Goal: Task Accomplishment & Management: Use online tool/utility

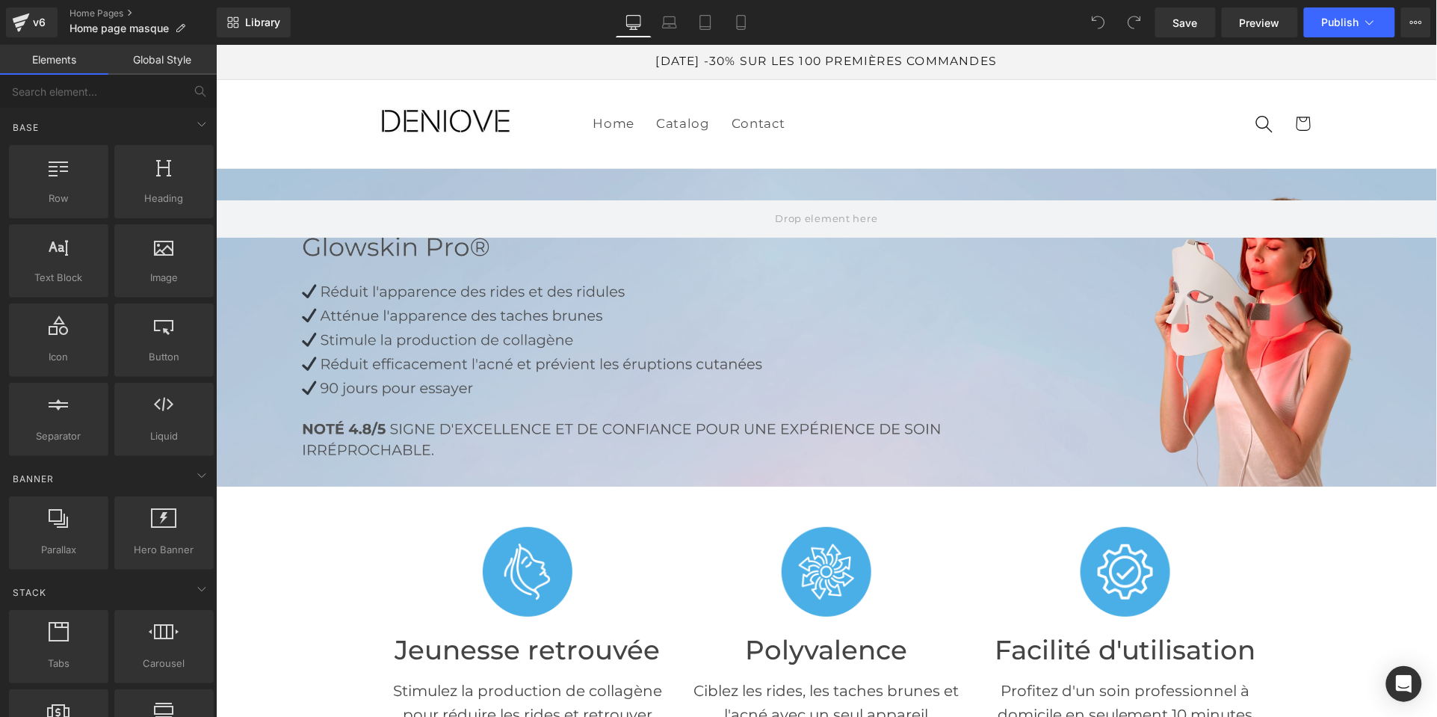
click at [1366, 20] on icon at bounding box center [1369, 22] width 15 height 15
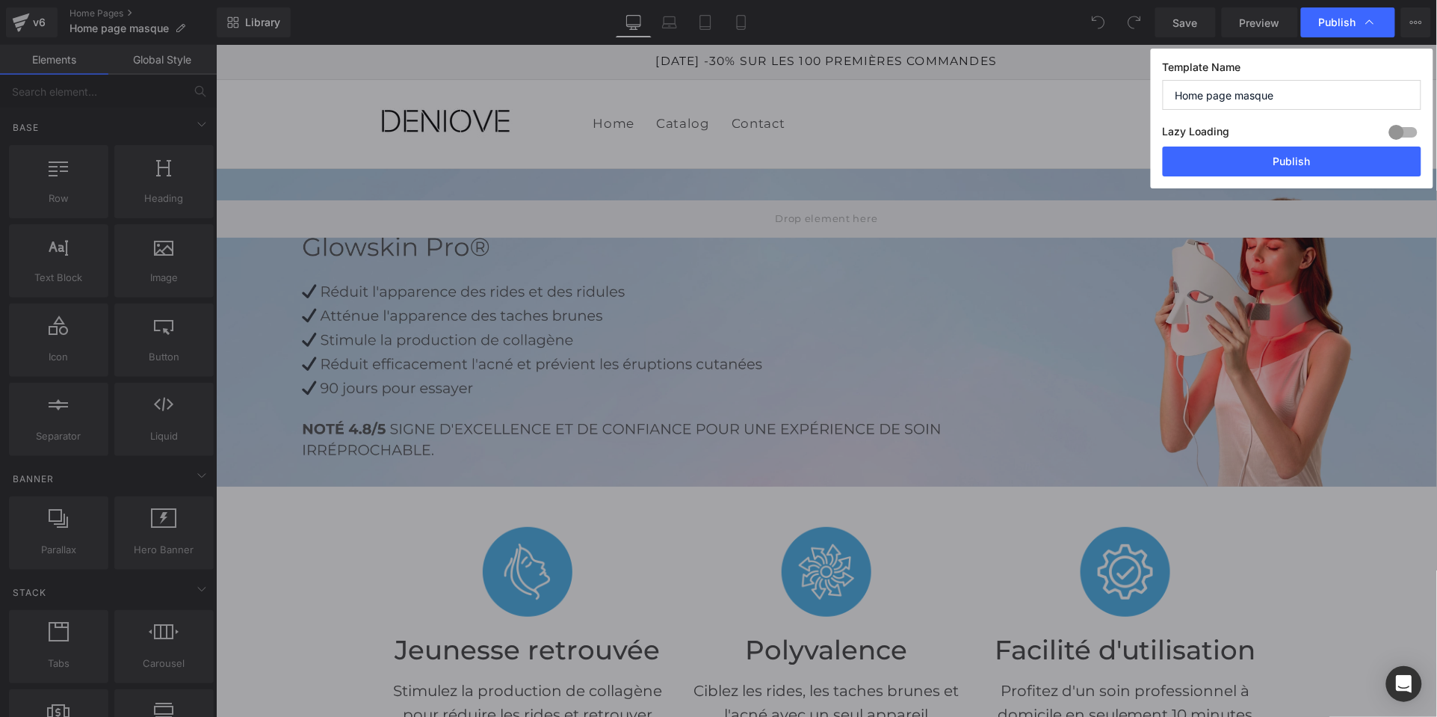
click at [1368, 20] on icon at bounding box center [1369, 22] width 15 height 15
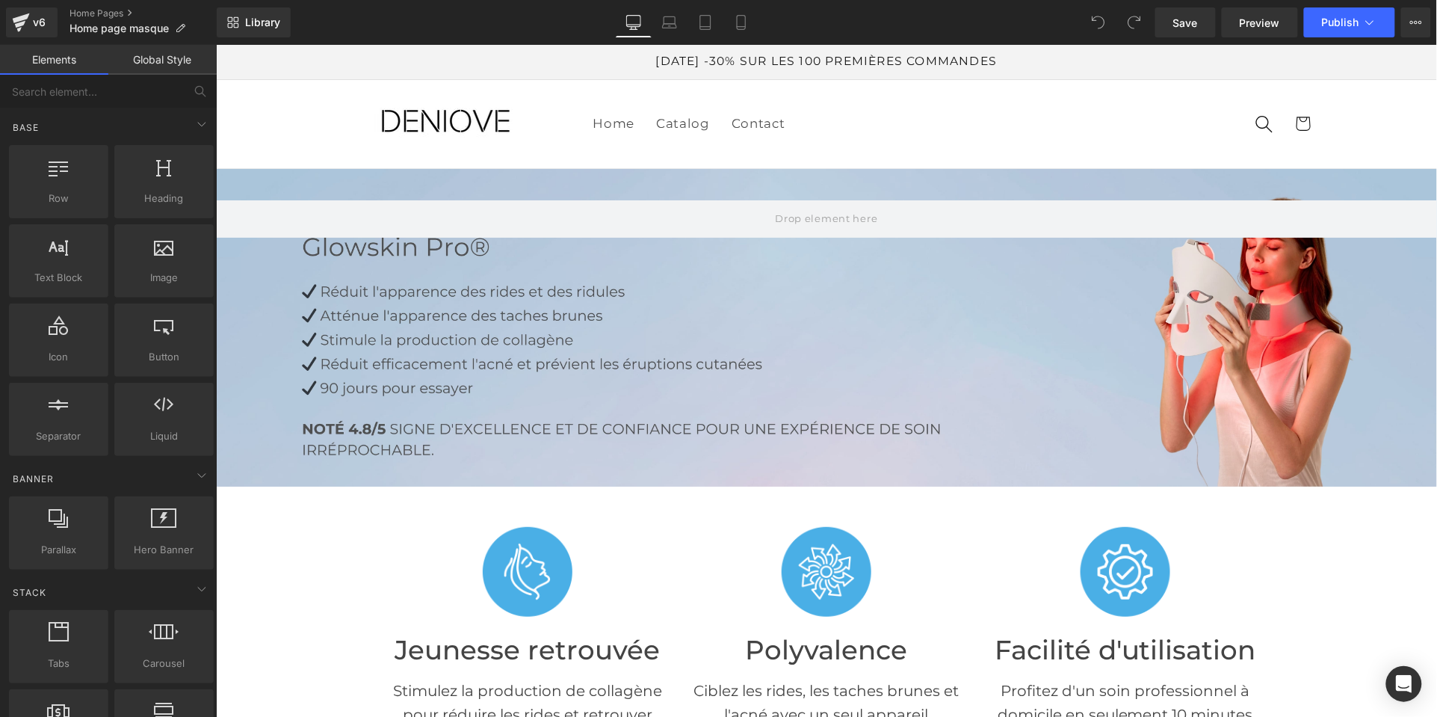
click at [1370, 22] on icon at bounding box center [1369, 22] width 15 height 15
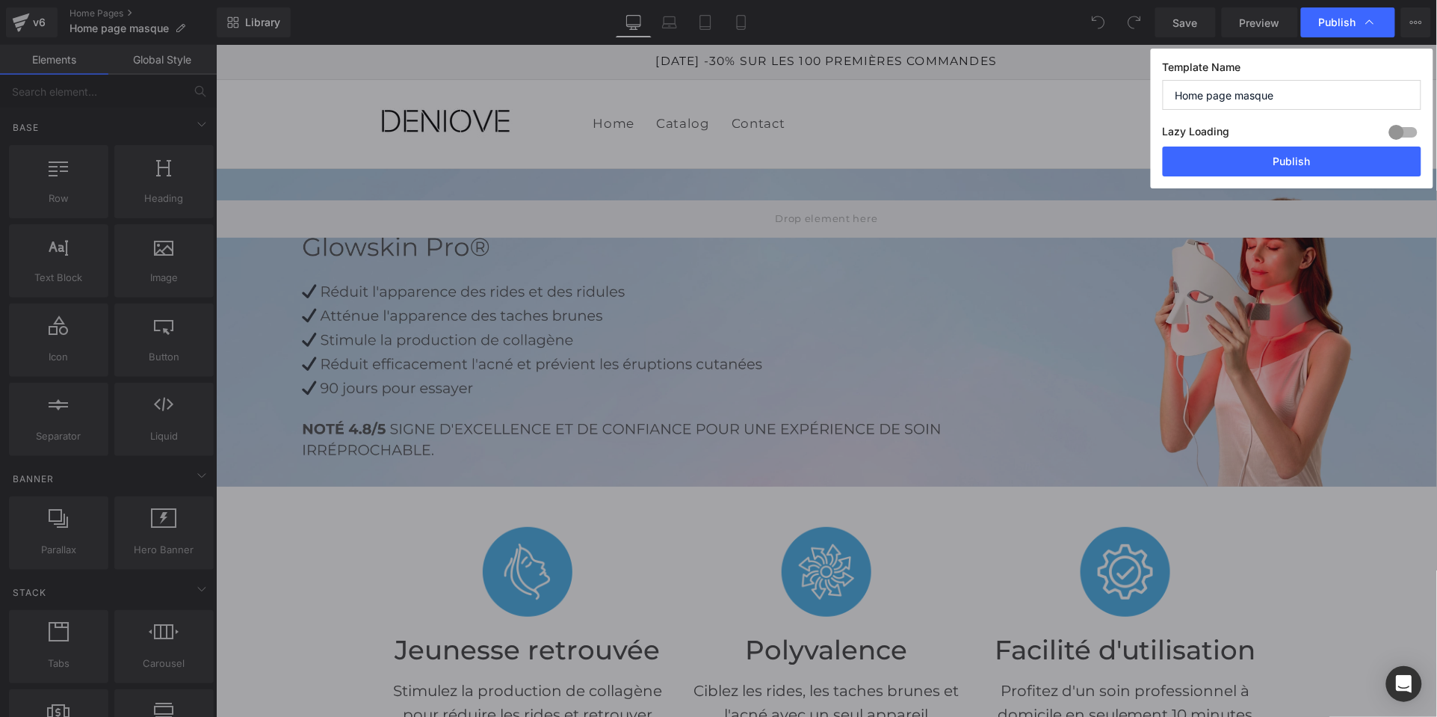
click at [1302, 160] on button "Publish" at bounding box center [1292, 161] width 259 height 30
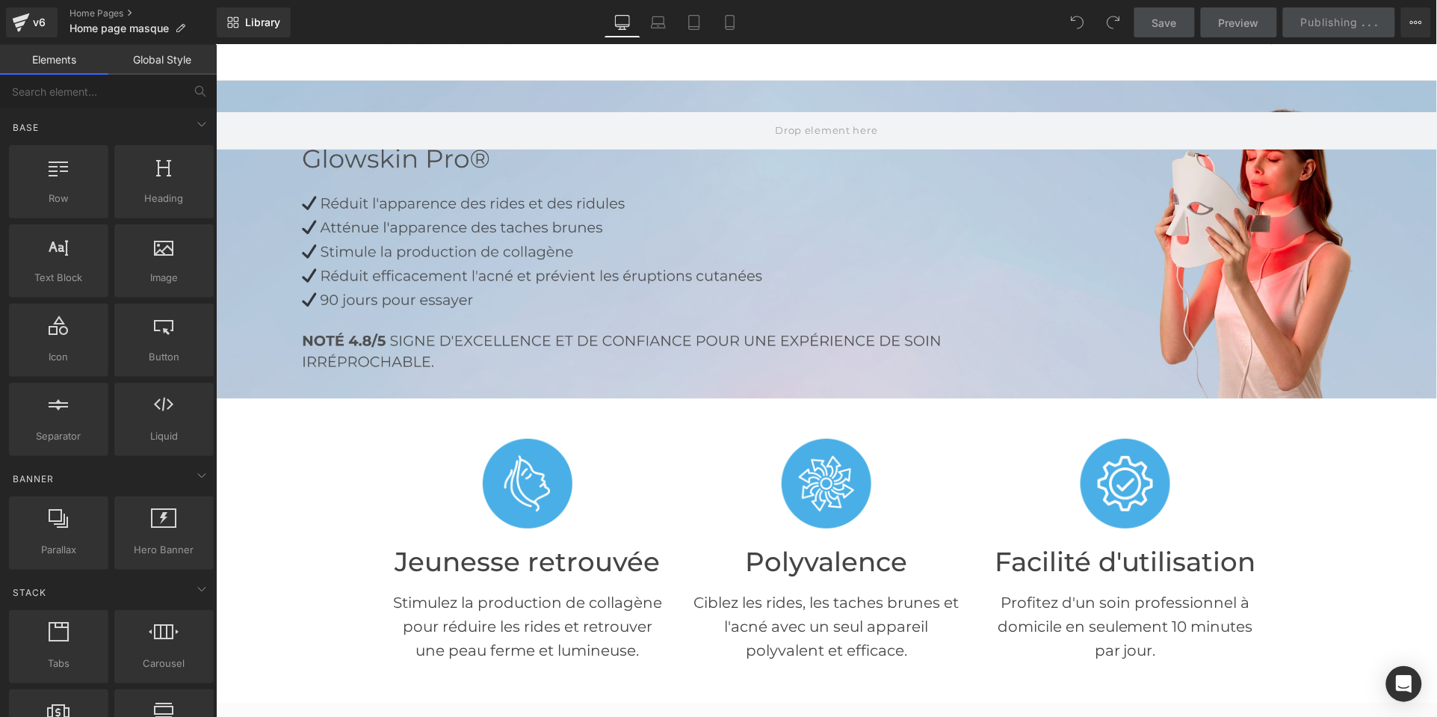
scroll to position [83, 0]
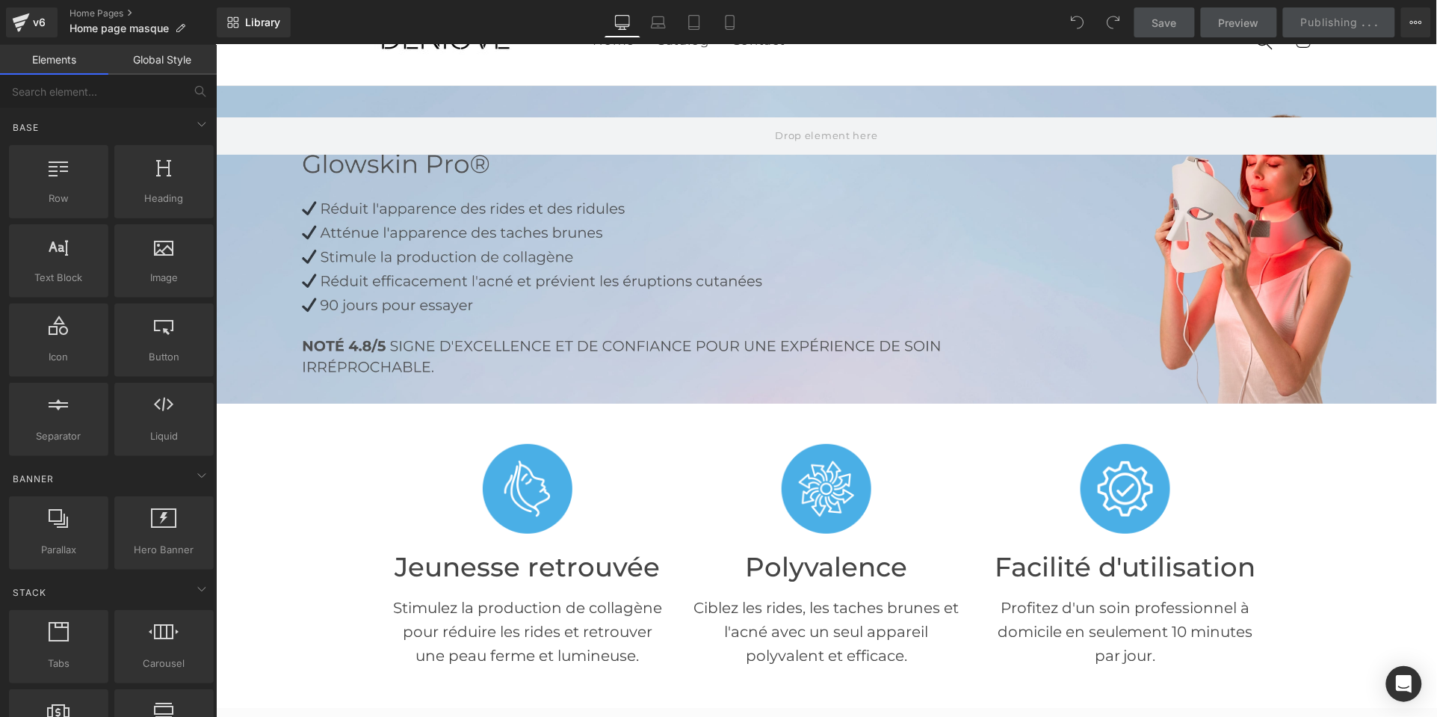
click at [1261, 463] on div "Image Facilité d'utilisation Heading Profitez d'un soin professionnel à domicil…" at bounding box center [1124, 554] width 276 height 259
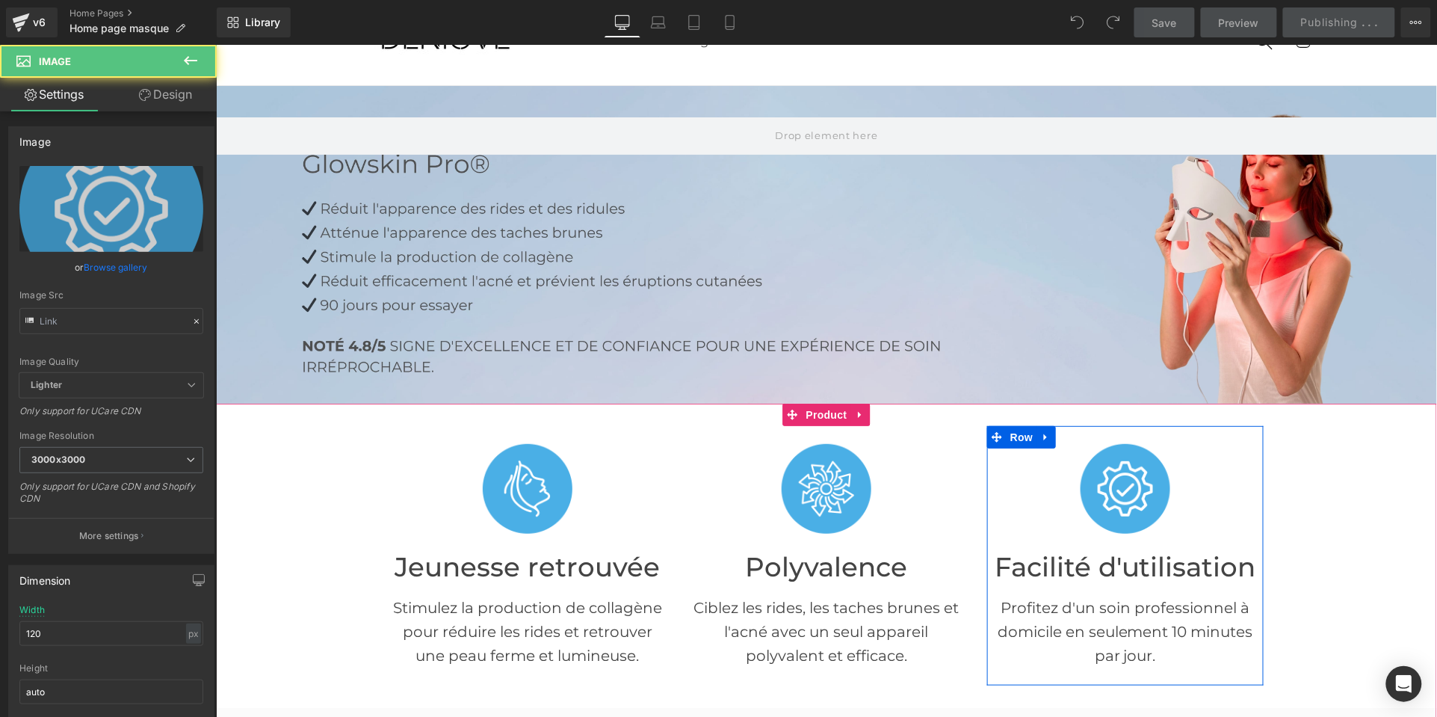
type input "[URL][DOMAIN_NAME]"
click at [823, 409] on span "Product" at bounding box center [826, 414] width 49 height 22
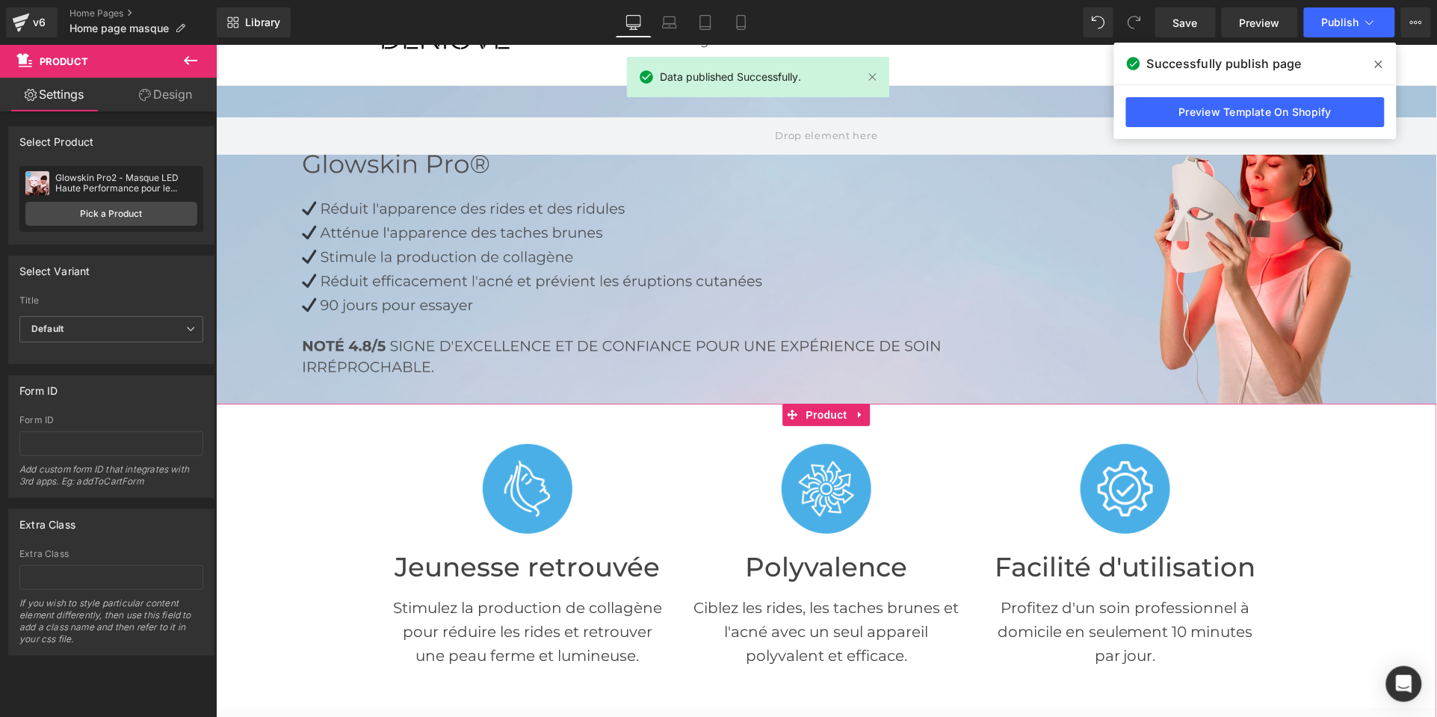
click at [82, 223] on link "Pick a Product" at bounding box center [111, 214] width 172 height 24
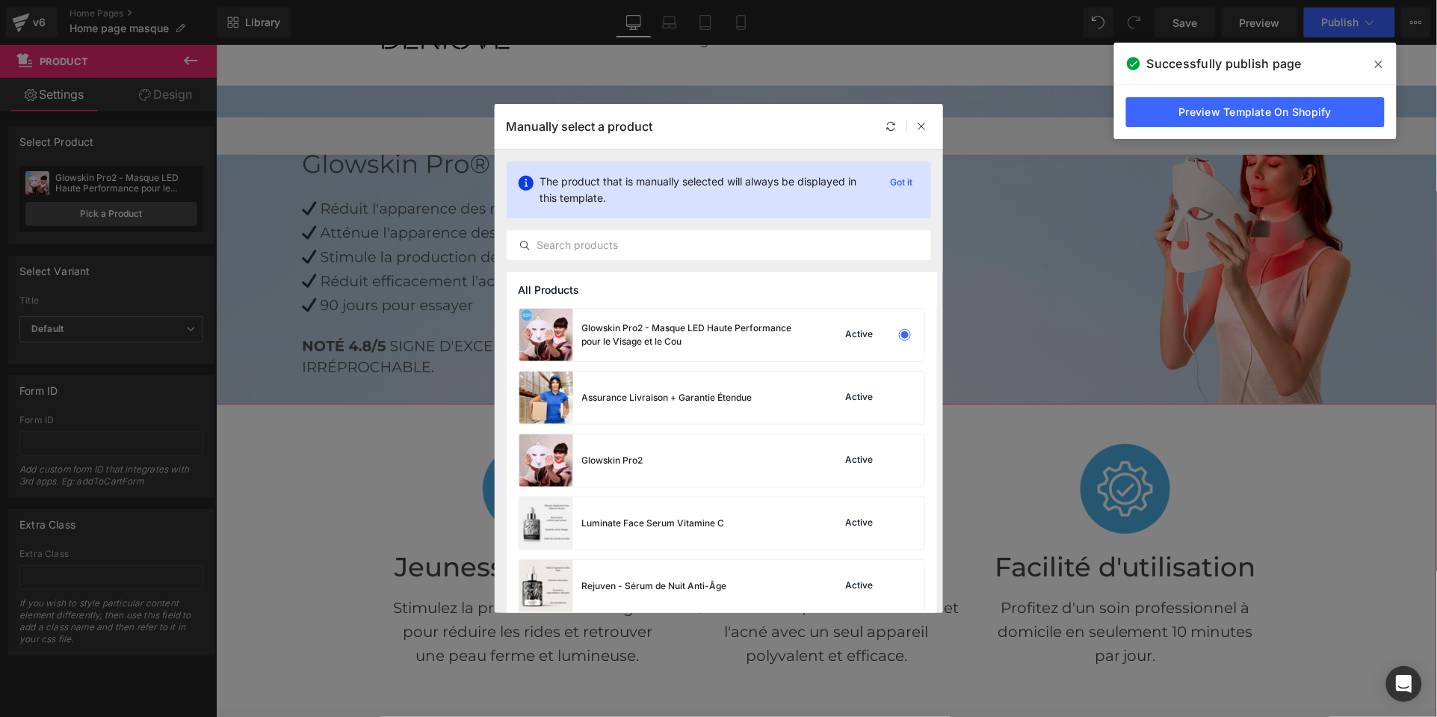
click at [860, 333] on div "Active" at bounding box center [860, 335] width 34 height 12
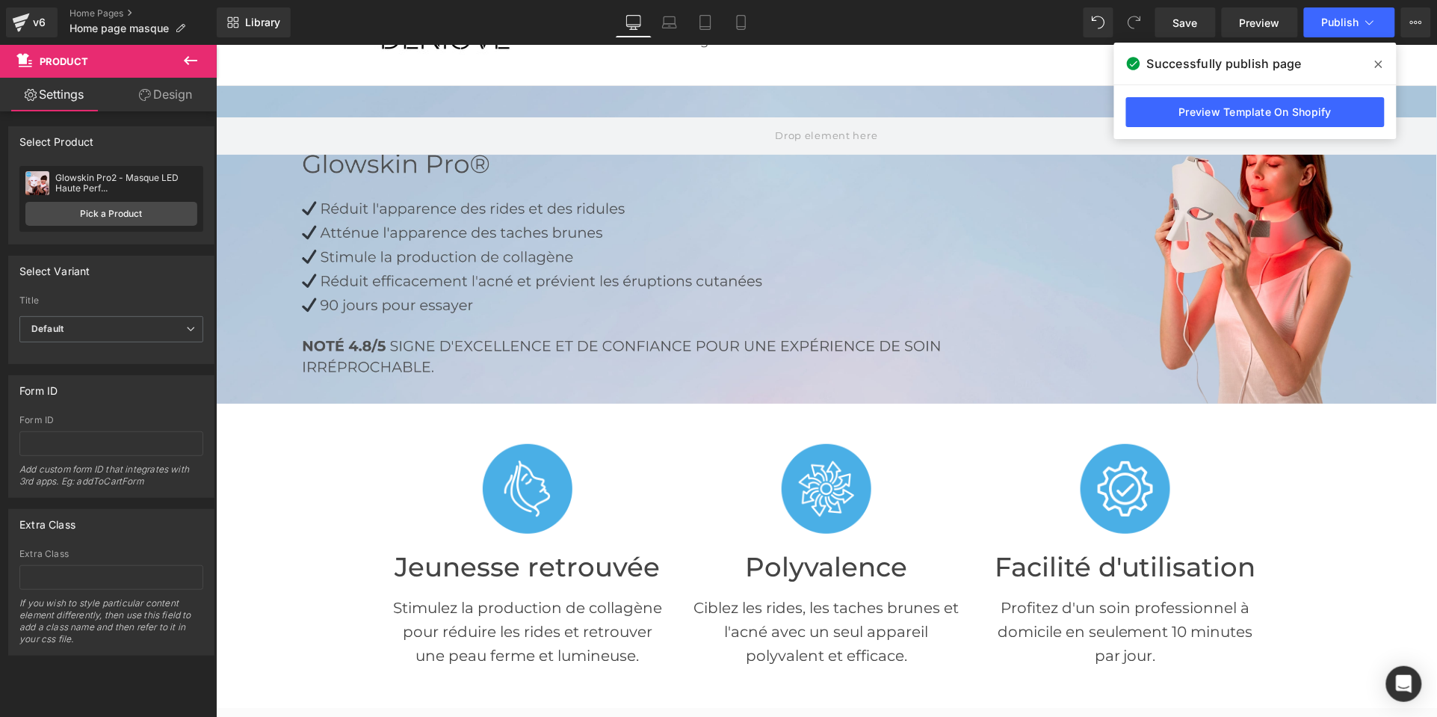
click at [1297, 111] on link "Preview Template On Shopify" at bounding box center [1255, 112] width 259 height 30
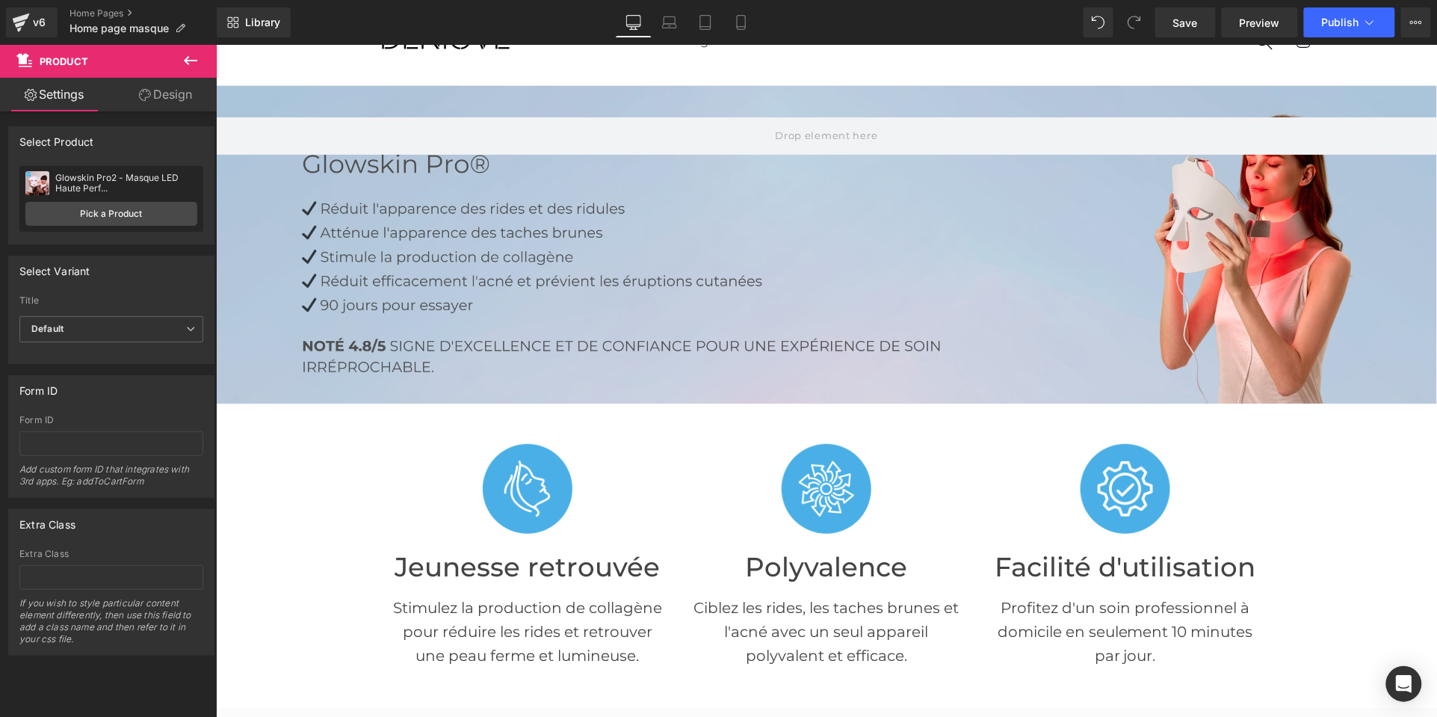
click at [37, 23] on div "v6" at bounding box center [39, 22] width 19 height 19
